Goal: Task Accomplishment & Management: Use online tool/utility

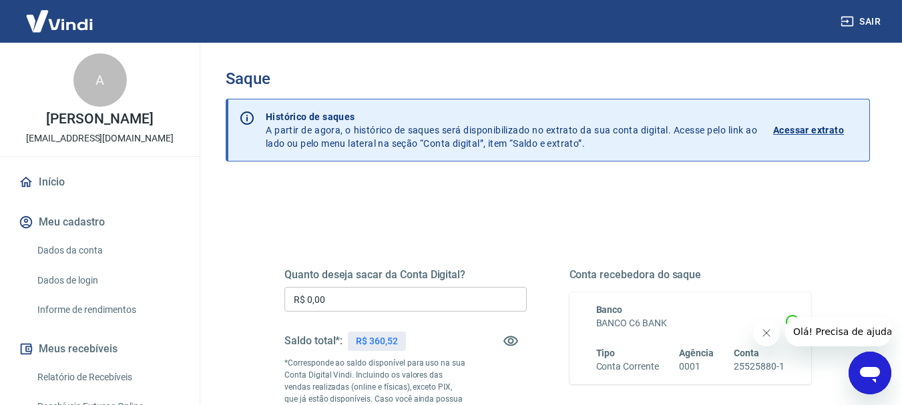
click at [341, 297] on input "R$ 0,00" at bounding box center [405, 299] width 242 height 25
